Goal: Information Seeking & Learning: Learn about a topic

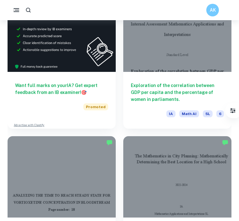
scroll to position [353, 0]
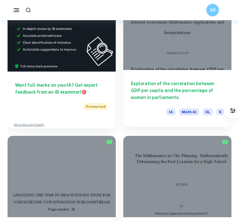
click at [134, 54] on div at bounding box center [177, 29] width 108 height 81
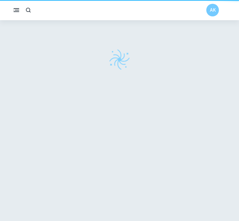
click at [134, 54] on div at bounding box center [119, 59] width 233 height 22
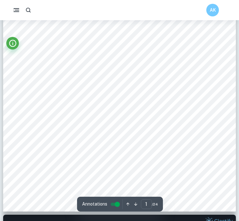
scroll to position [142, 0]
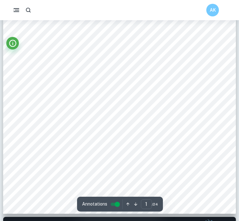
type input "2"
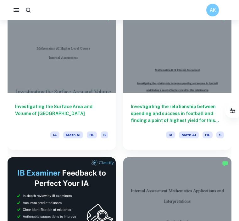
scroll to position [191, 0]
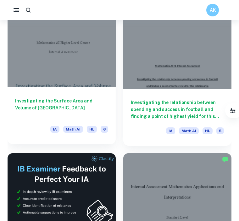
click at [87, 61] on div at bounding box center [62, 46] width 108 height 81
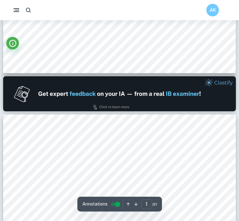
type input "2"
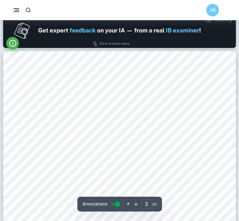
scroll to position [318, 0]
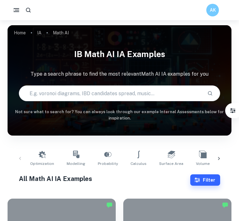
click at [195, 177] on button "Filter" at bounding box center [205, 179] width 30 height 11
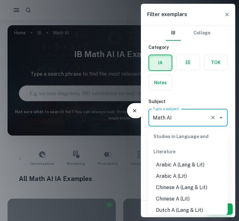
click at [183, 121] on input "Math AI" at bounding box center [179, 117] width 56 height 12
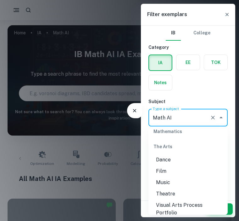
scroll to position [951, 0]
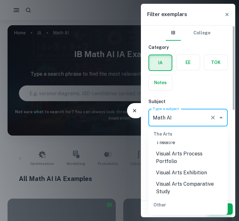
click at [187, 119] on input "Math AI" at bounding box center [179, 117] width 56 height 12
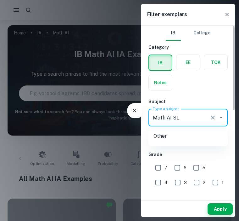
type input "Math AI"
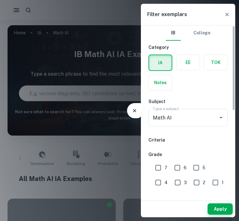
click at [192, 101] on h6 "Subject" at bounding box center [188, 101] width 79 height 7
click at [223, 14] on button "button" at bounding box center [228, 15] width 12 height 12
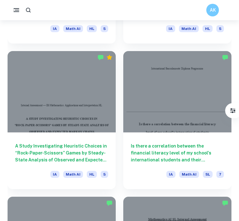
scroll to position [1020, 0]
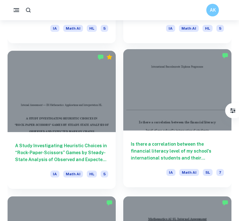
click at [159, 128] on div at bounding box center [177, 89] width 108 height 81
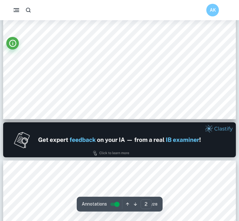
type input "2"
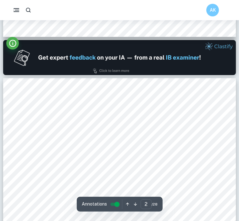
scroll to position [330, 0]
